Goal: Communication & Community: Answer question/provide support

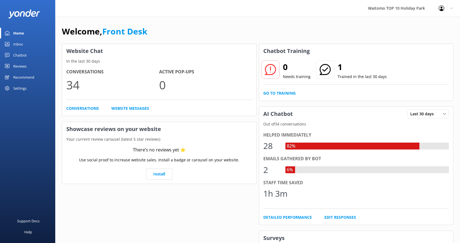
click at [19, 42] on div "Inbox" at bounding box center [18, 44] width 10 height 11
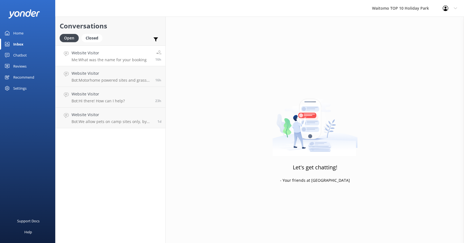
click at [121, 62] on p "Me: What was the name for your booking" at bounding box center [109, 59] width 75 height 5
